Goal: Task Accomplishment & Management: Use online tool/utility

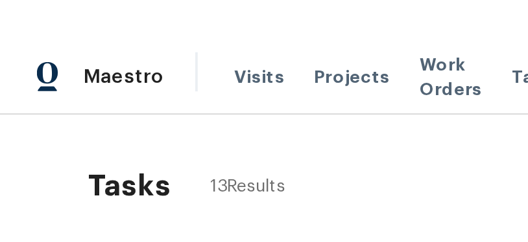
scroll to position [15, 0]
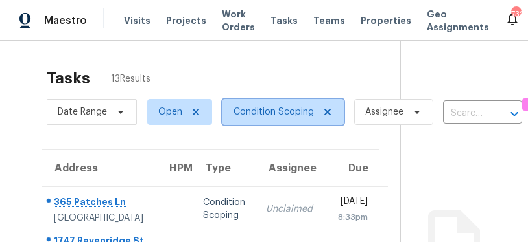
click at [278, 106] on span "Condition Scoping" at bounding box center [273, 112] width 80 height 13
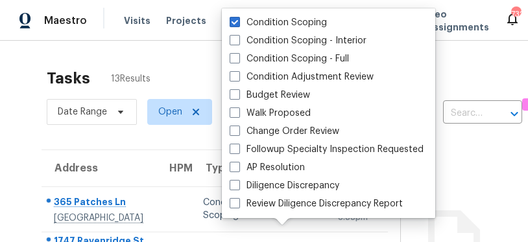
click at [278, 34] on label "Condition Scoping - Interior" at bounding box center [297, 40] width 137 height 13
click at [238, 34] on input "Condition Scoping - Interior" at bounding box center [233, 38] width 8 height 8
checkbox input "true"
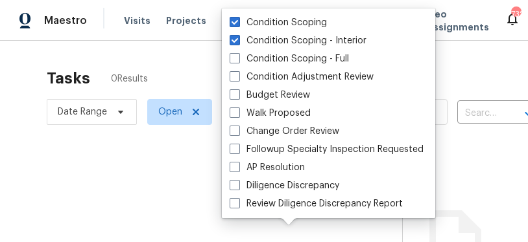
click at [278, 52] on label "Condition Scoping - Full" at bounding box center [288, 58] width 119 height 13
click at [238, 52] on input "Condition Scoping - Full" at bounding box center [233, 56] width 8 height 8
checkbox input "true"
click at [278, 16] on label "Condition Scoping" at bounding box center [277, 22] width 97 height 13
click at [238, 16] on input "Condition Scoping" at bounding box center [233, 20] width 8 height 8
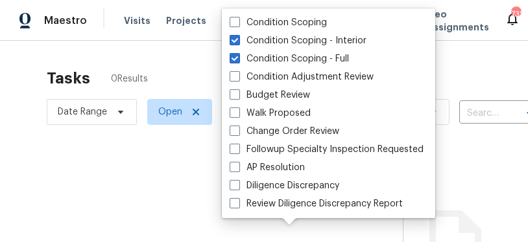
checkbox input "false"
click at [196, 51] on div at bounding box center [264, 121] width 528 height 242
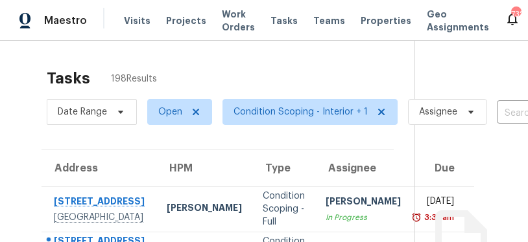
click at [278, 63] on div "Tasks 198 Results" at bounding box center [230, 79] width 367 height 34
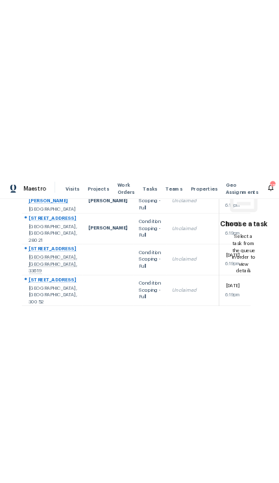
scroll to position [34, 20]
